Goal: Go to known website: Go to known website

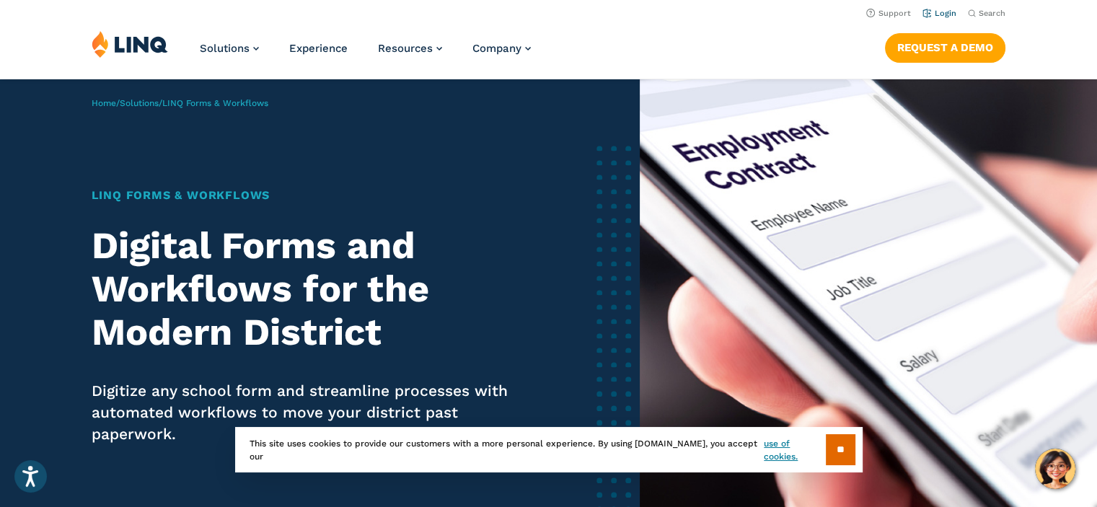
click at [940, 17] on link "Login" at bounding box center [939, 13] width 34 height 9
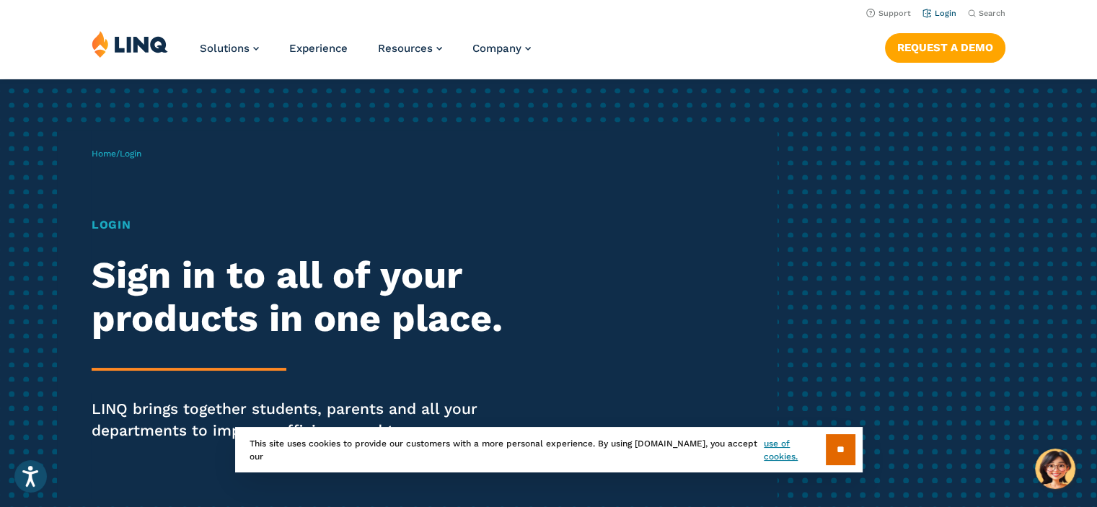
click at [937, 14] on link "Login" at bounding box center [939, 13] width 34 height 9
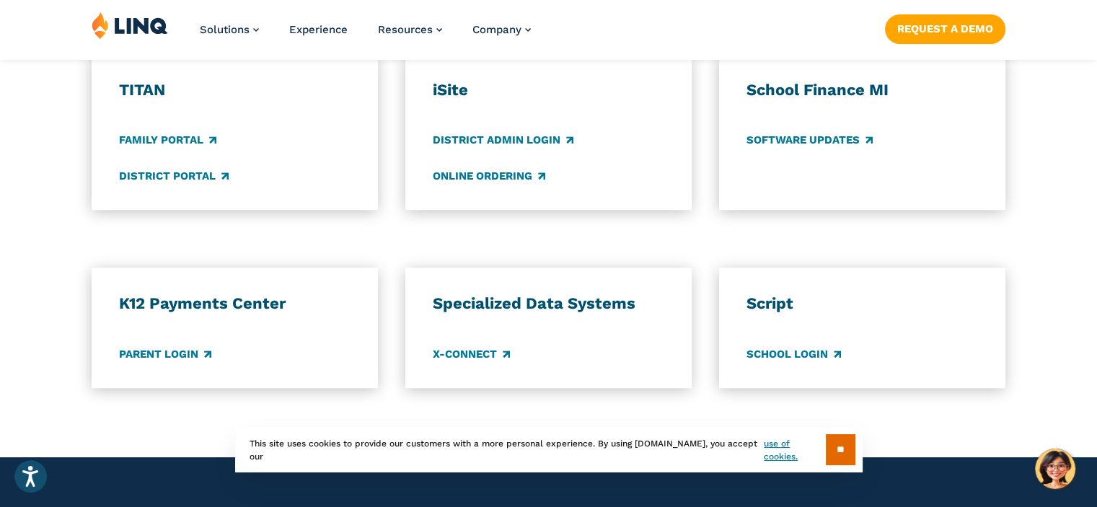
scroll to position [1103, 0]
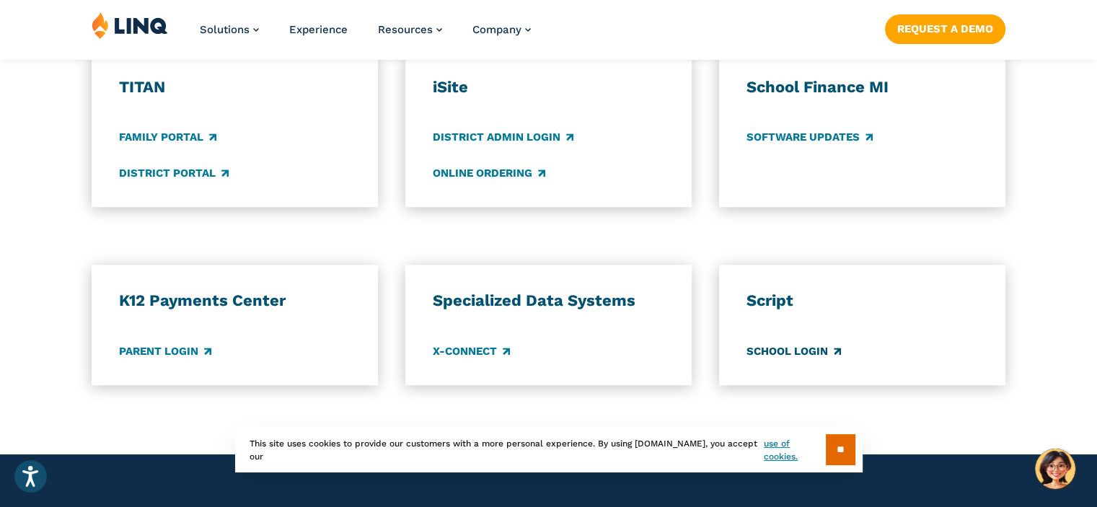
click at [815, 350] on link "School Login" at bounding box center [793, 351] width 94 height 16
